Goal: Navigation & Orientation: Find specific page/section

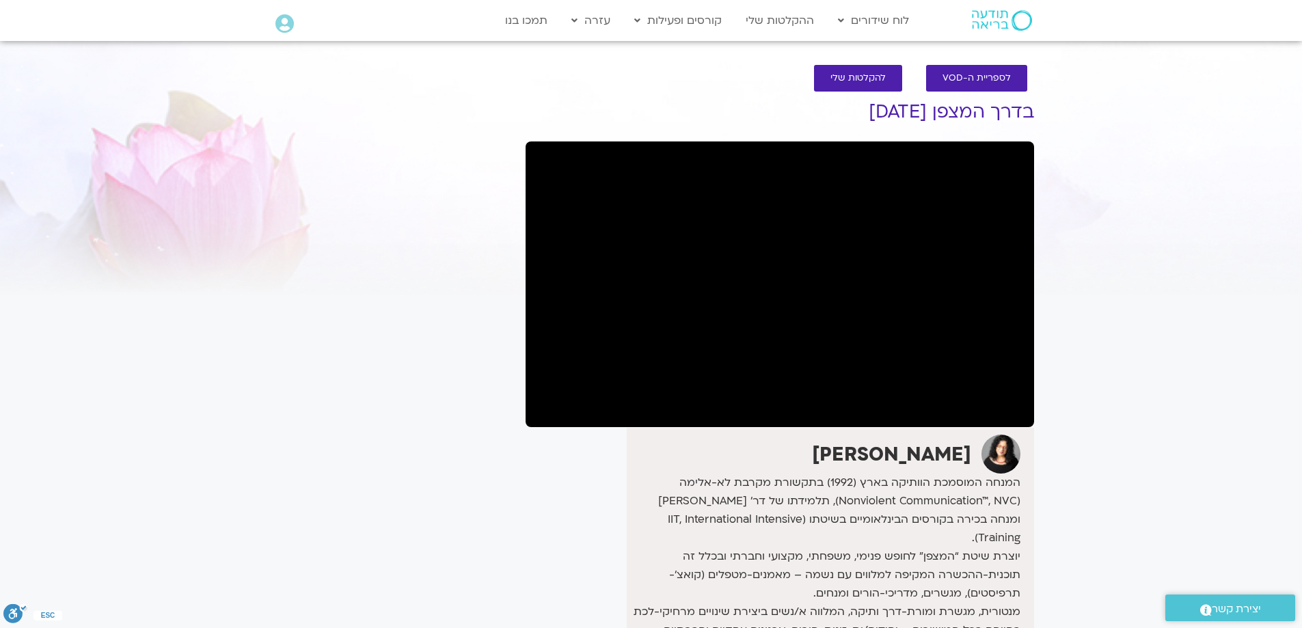
drag, startPoint x: 478, startPoint y: 180, endPoint x: 466, endPoint y: 166, distance: 18.5
click at [480, 179] on div "It seems we can't find what you're looking for. It seems we can't find what you…" at bounding box center [390, 636] width 257 height 1114
click at [996, 30] on img at bounding box center [1002, 20] width 60 height 20
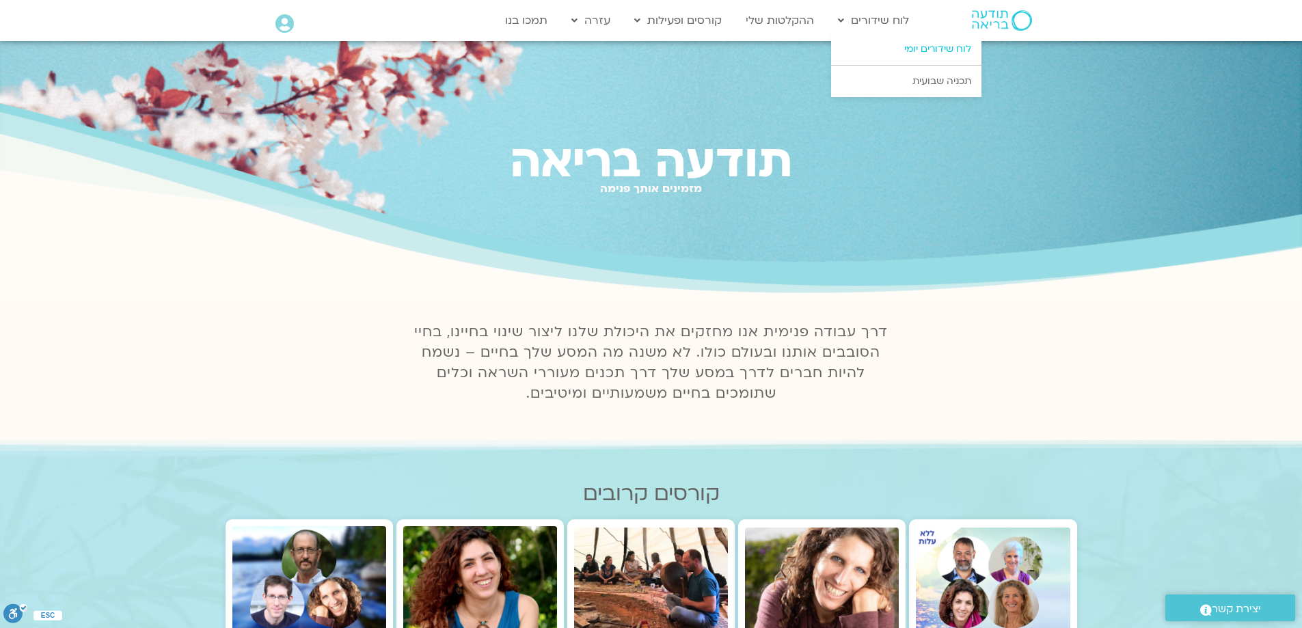
click at [925, 53] on link "לוח שידורים יומי" at bounding box center [906, 48] width 150 height 31
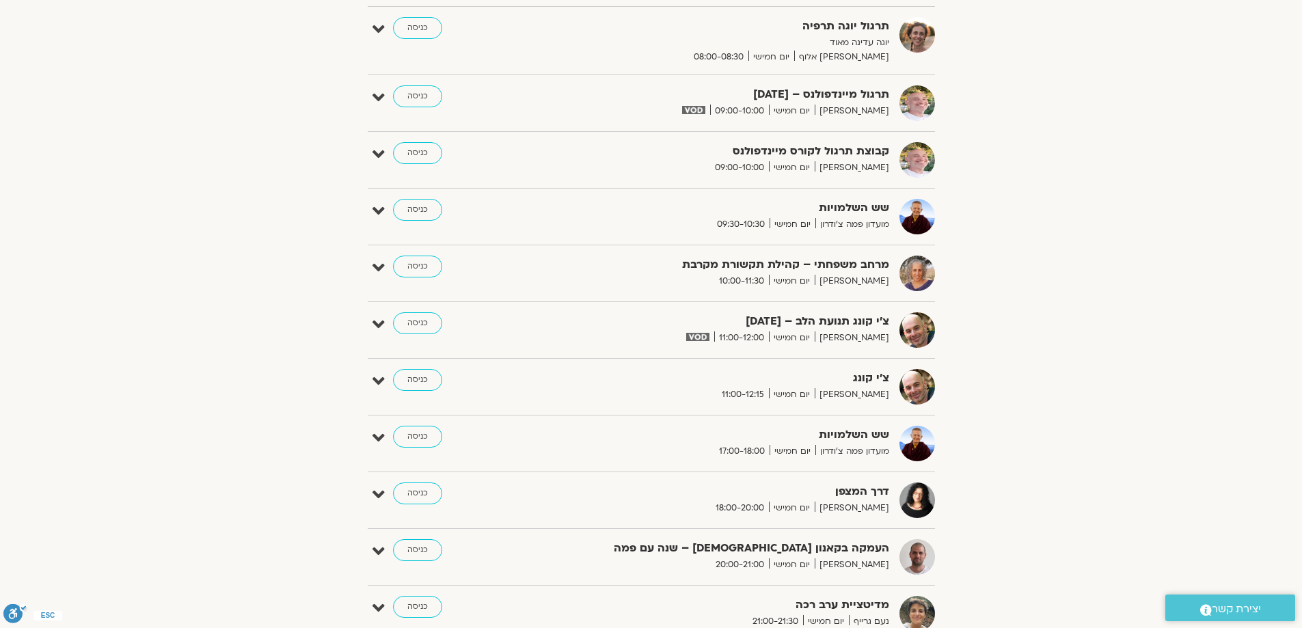
scroll to position [860, 0]
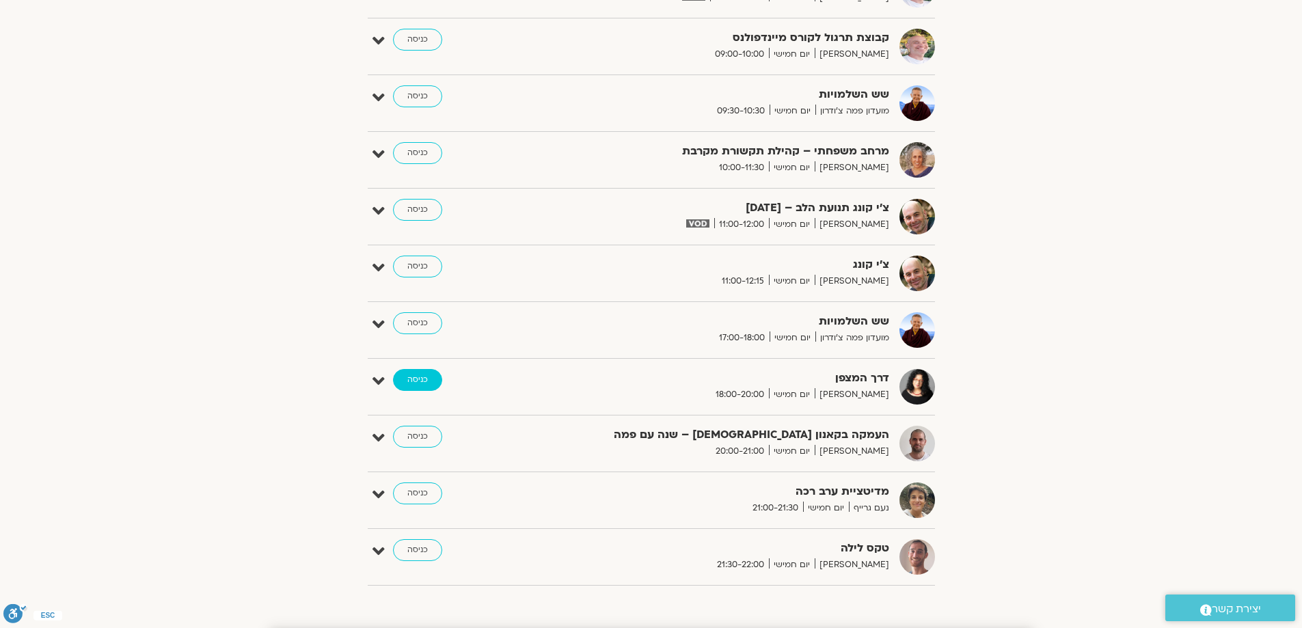
click at [421, 380] on link "כניסה" at bounding box center [417, 380] width 49 height 22
